Goal: Navigation & Orientation: Go to known website

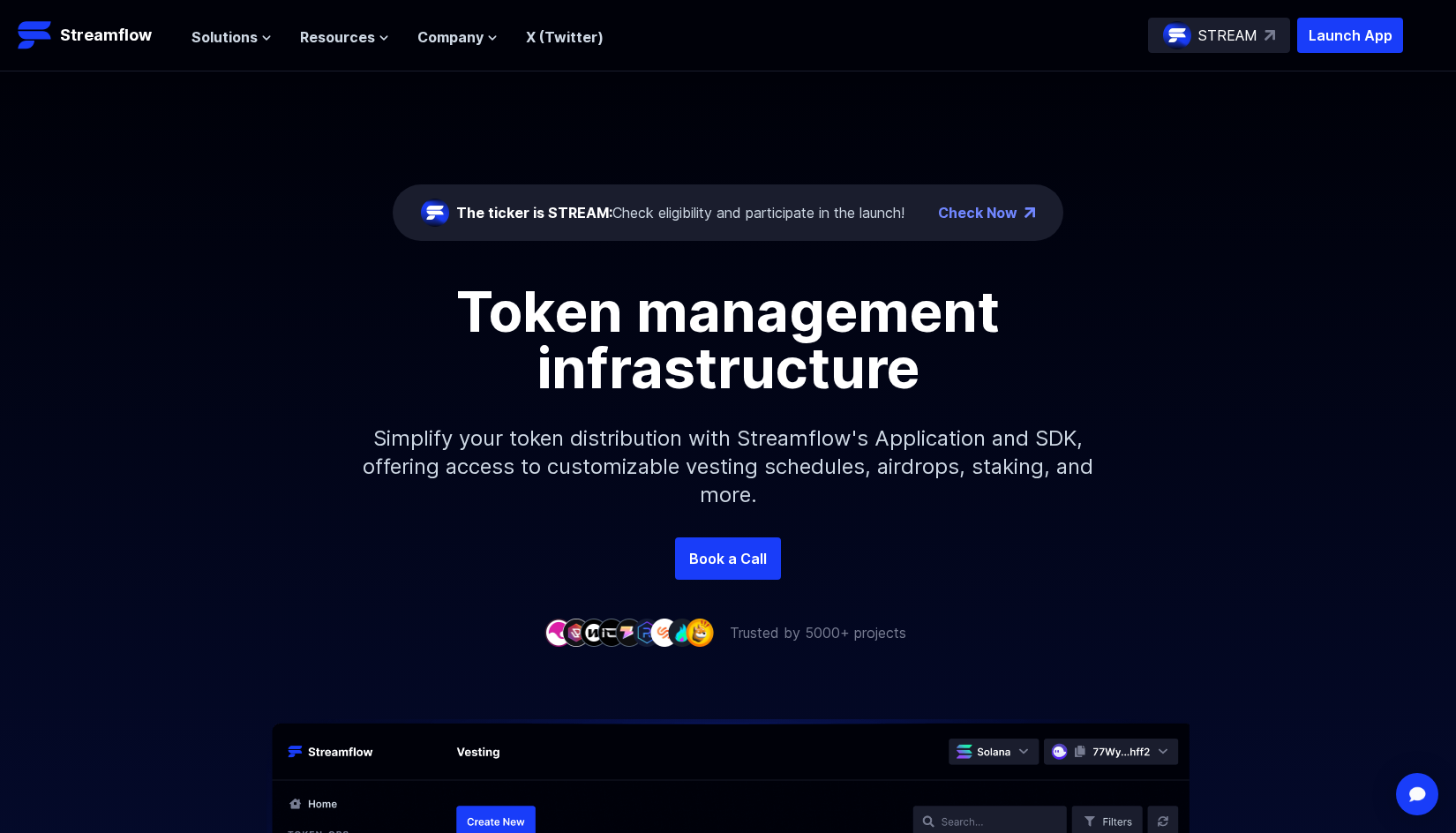
click at [1011, 218] on link "Check Now" at bounding box center [978, 213] width 79 height 21
click at [340, 34] on span "Resources" at bounding box center [337, 37] width 75 height 21
click at [679, 219] on div "The ticker is STREAM: Check eligibility and participate in the launch!" at bounding box center [680, 213] width 448 height 21
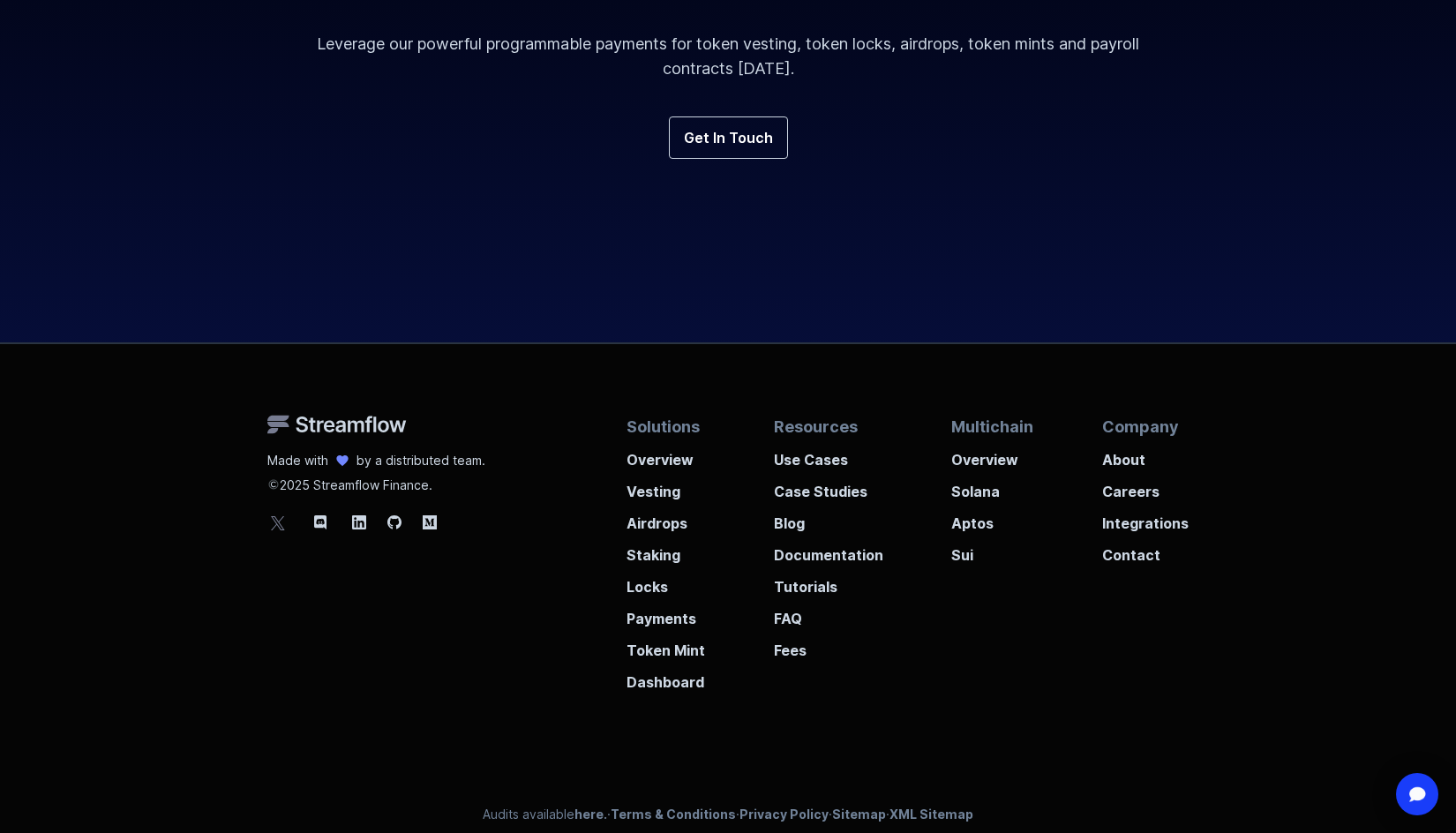
scroll to position [6523, 0]
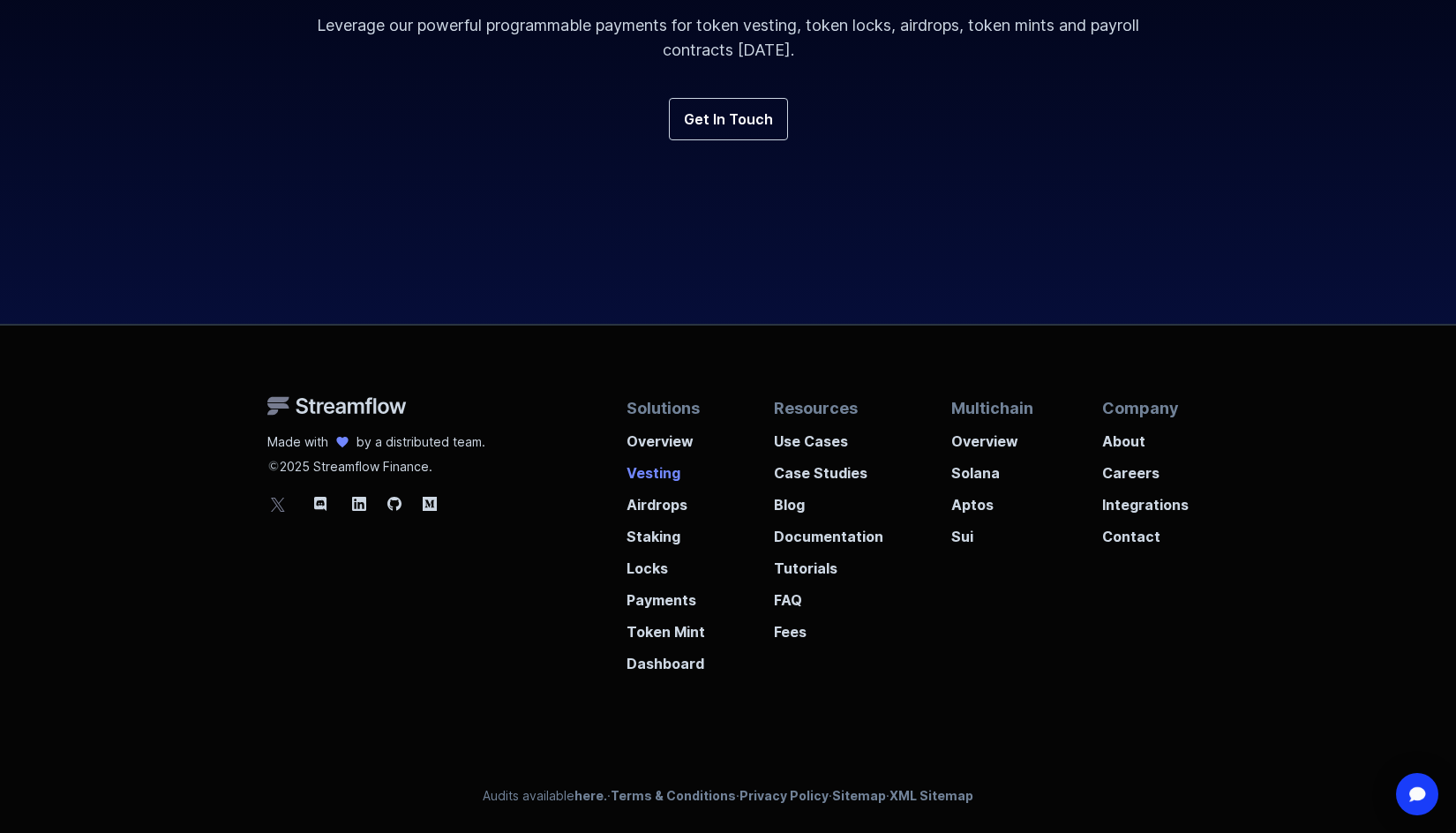
click at [677, 473] on p "Vesting" at bounding box center [665, 468] width 78 height 32
click at [668, 560] on p "Locks" at bounding box center [665, 562] width 78 height 32
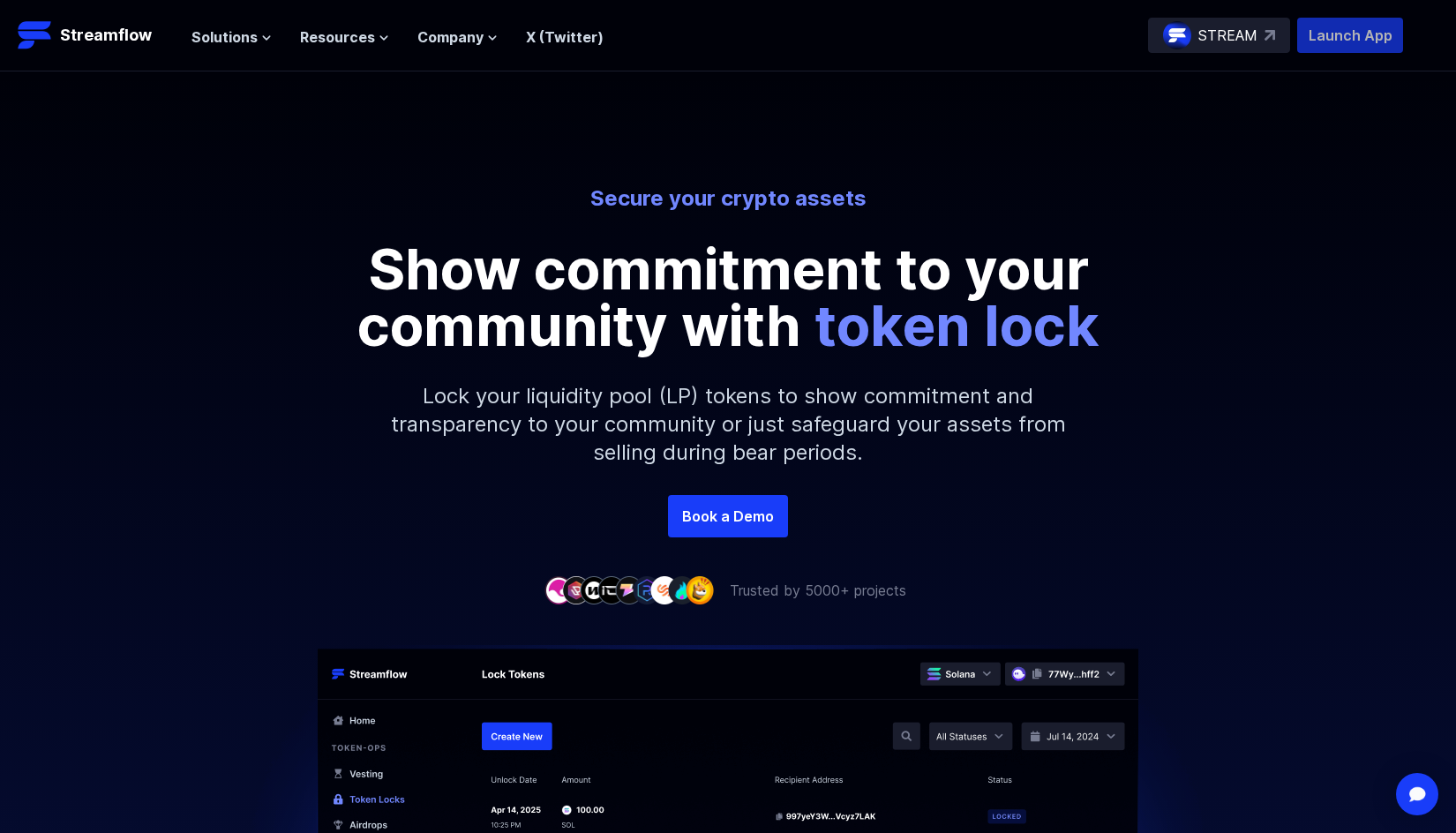
click at [1331, 26] on p "Launch App" at bounding box center [1350, 35] width 106 height 36
